Goal: Task Accomplishment & Management: Use online tool/utility

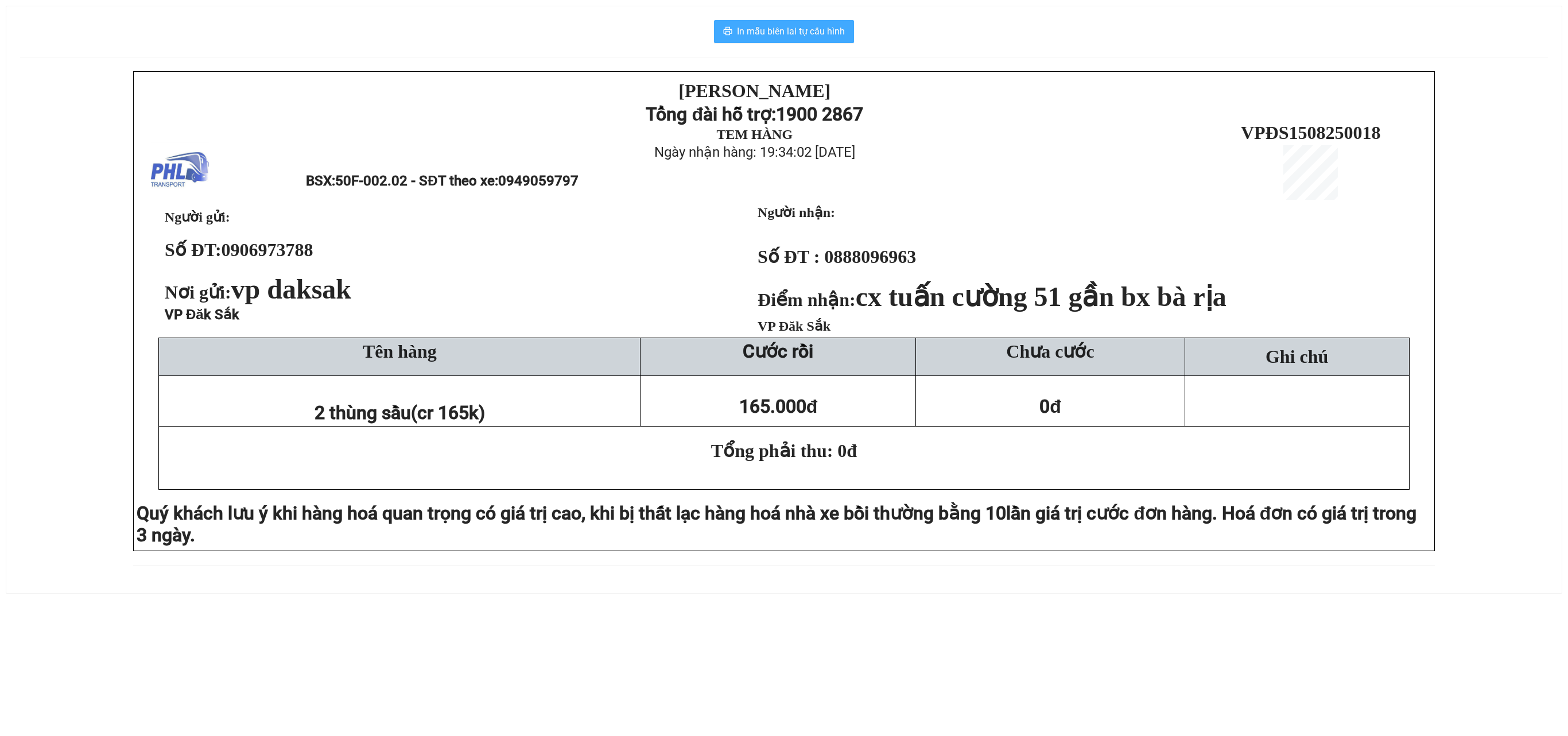
click at [784, 27] on span "In mẫu biên lai tự cấu hình" at bounding box center [791, 31] width 108 height 14
click at [772, 31] on span "In mẫu biên lai tự cấu hình" at bounding box center [791, 31] width 108 height 14
